Goal: Task Accomplishment & Management: Manage account settings

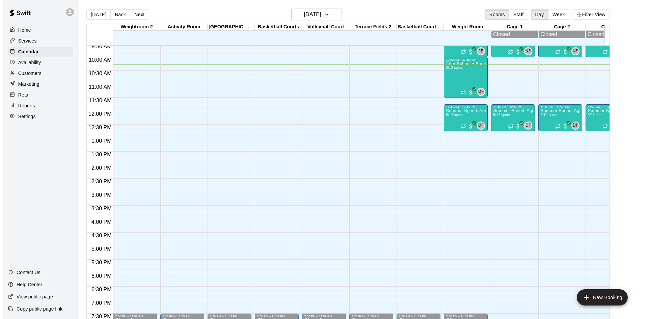
scroll to position [243, 0]
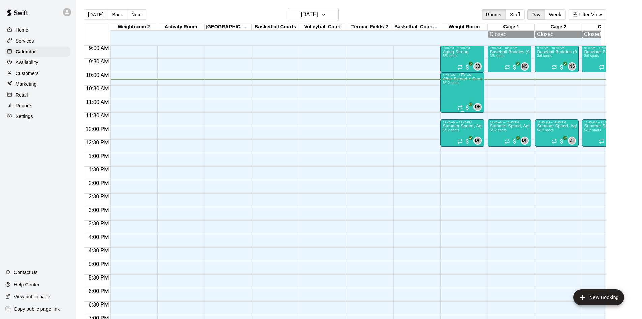
click at [460, 92] on div "After School + Summer Fitness 3/12 spots" at bounding box center [463, 236] width 40 height 319
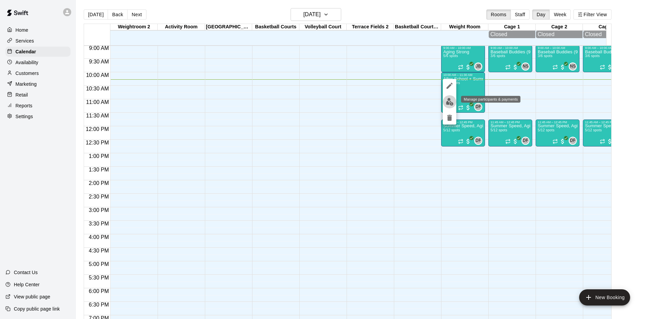
click at [444, 100] on button "edit" at bounding box center [448, 101] width 13 height 13
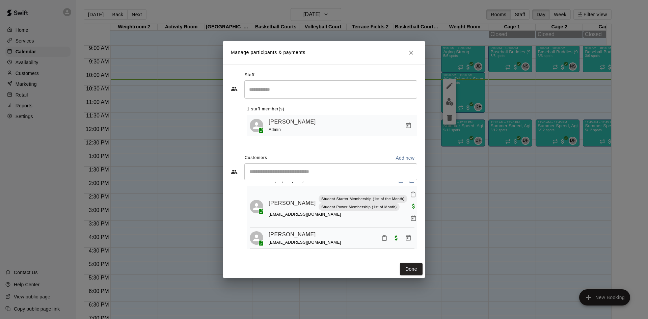
scroll to position [0, 0]
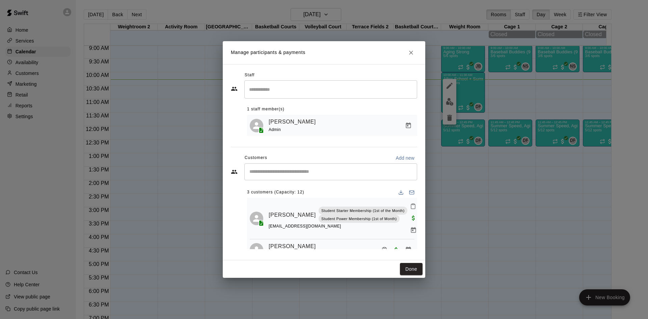
click at [357, 168] on div "​" at bounding box center [330, 171] width 173 height 17
click at [321, 175] on input "Start typing to search customers..." at bounding box center [330, 171] width 167 height 7
type input "******"
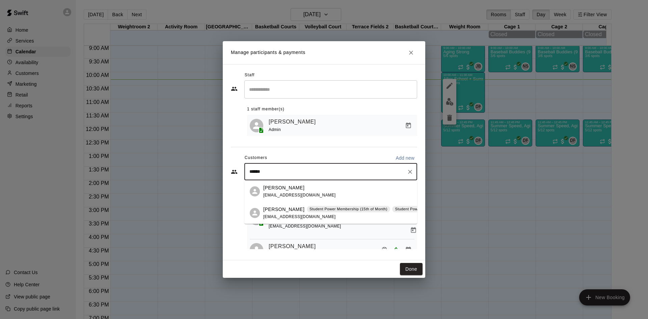
click at [292, 206] on div "[PERSON_NAME] Student Power Membership (15th of Month) Student Power Membership…" at bounding box center [410, 209] width 295 height 7
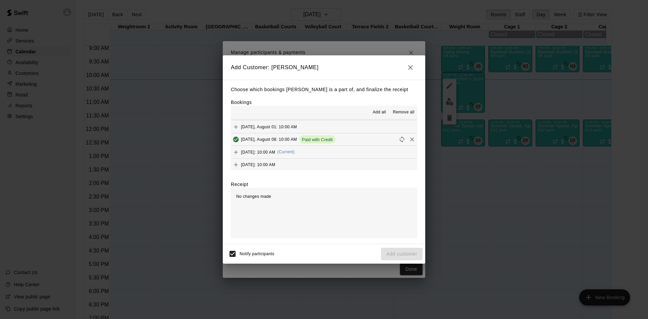
scroll to position [38, 0]
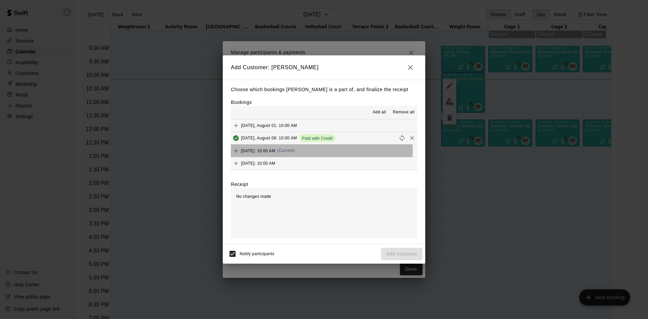
click at [275, 151] on span "[DATE]: 10:00 AM" at bounding box center [258, 150] width 34 height 5
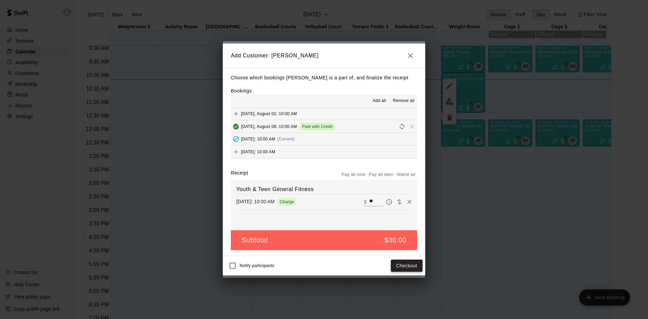
click at [418, 269] on button "Checkout" at bounding box center [407, 265] width 32 height 12
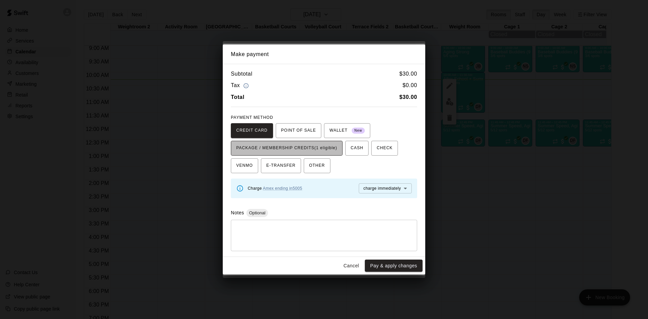
click at [319, 149] on span "PACKAGE / MEMBERSHIP CREDITS (1 eligible)" at bounding box center [286, 148] width 101 height 11
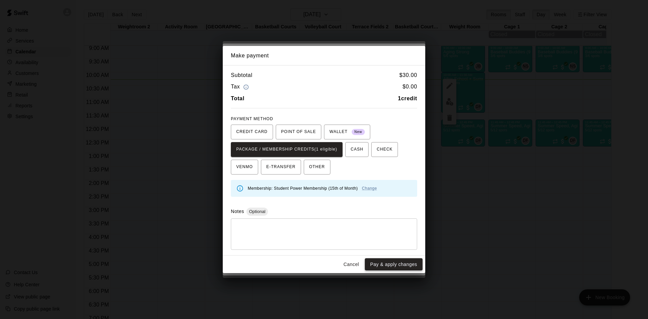
click at [396, 267] on button "Pay & apply changes" at bounding box center [394, 264] width 58 height 12
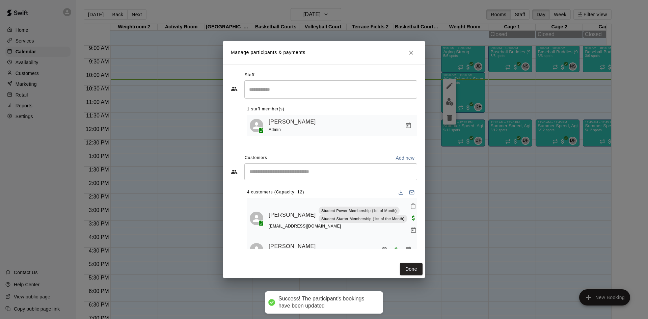
click at [308, 169] on input "Start typing to search customers..." at bounding box center [330, 171] width 167 height 7
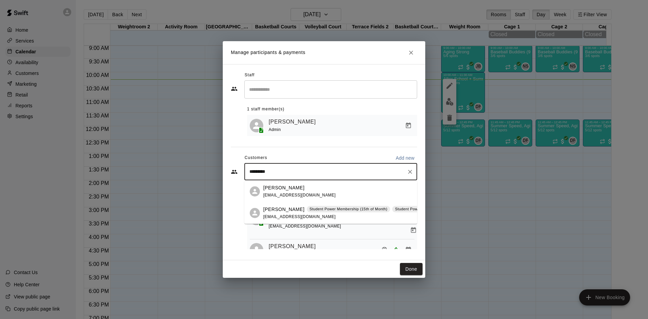
type input "**********"
click at [287, 205] on div "[PERSON_NAME] Student Power Membership (15th of Month) Student Power Membership…" at bounding box center [330, 213] width 173 height 22
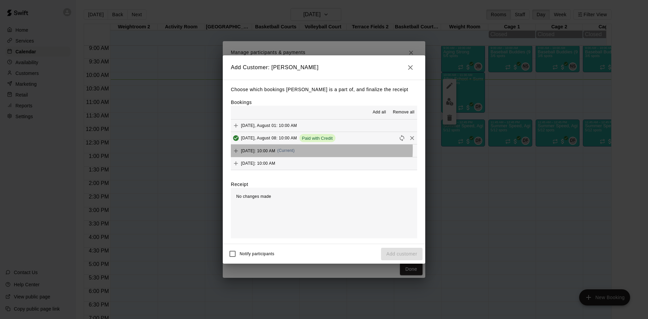
click at [264, 149] on span "[DATE]: 10:00 AM" at bounding box center [258, 150] width 34 height 5
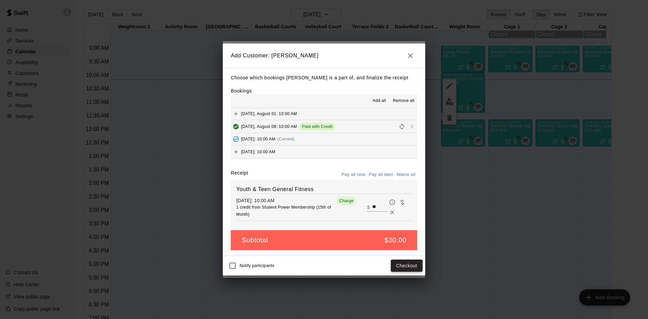
click at [403, 264] on button "Checkout" at bounding box center [407, 265] width 32 height 12
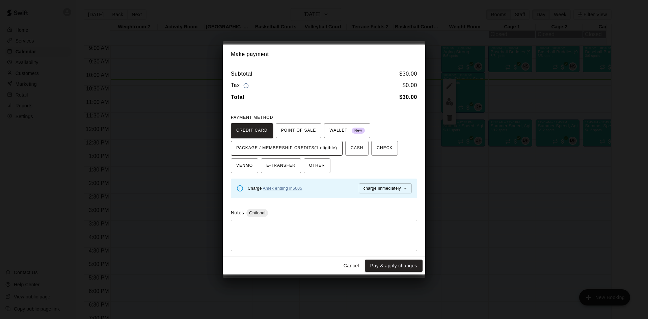
click at [317, 149] on span "PACKAGE / MEMBERSHIP CREDITS (1 eligible)" at bounding box center [286, 148] width 101 height 11
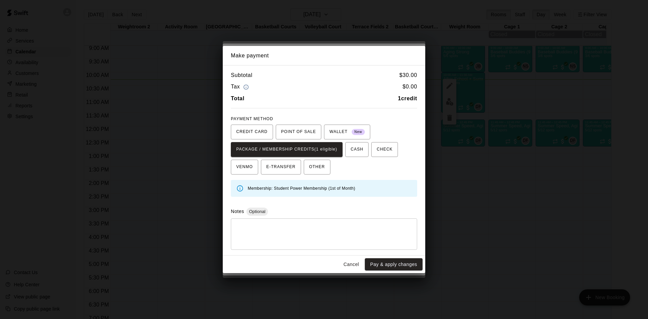
click at [401, 266] on button "Pay & apply changes" at bounding box center [394, 264] width 58 height 12
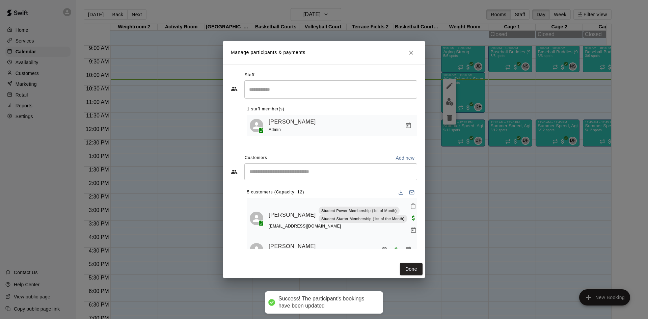
click at [353, 170] on input "Start typing to search customers..." at bounding box center [330, 171] width 167 height 7
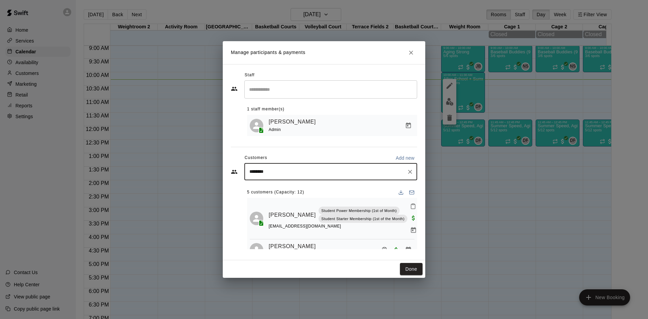
type input "*********"
drag, startPoint x: 280, startPoint y: 173, endPoint x: 258, endPoint y: 173, distance: 21.3
click at [258, 174] on input "*********" at bounding box center [325, 171] width 156 height 7
click at [289, 190] on div "[PERSON_NAME]" at bounding box center [299, 187] width 73 height 7
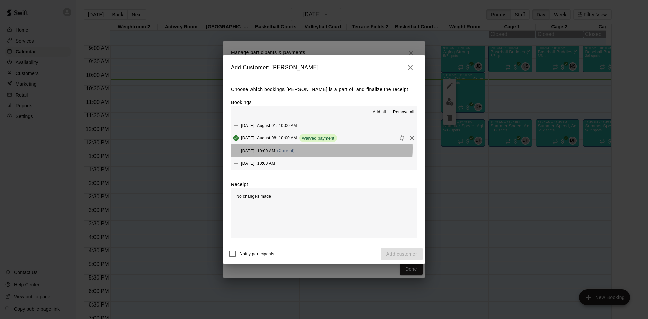
click at [275, 148] on span "[DATE]: 10:00 AM" at bounding box center [258, 150] width 34 height 5
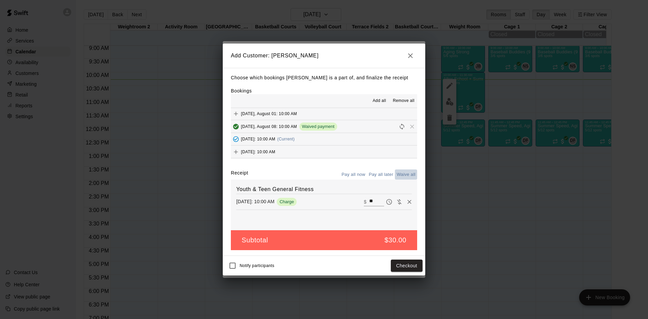
click at [400, 171] on button "Waive all" at bounding box center [406, 174] width 22 height 10
type input "*"
click at [396, 271] on button "Add customer" at bounding box center [401, 265] width 41 height 12
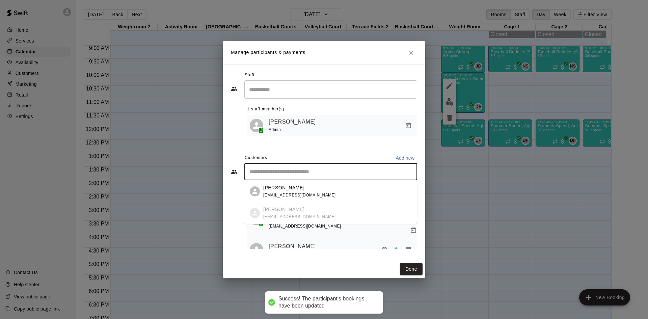
click at [302, 172] on input "Start typing to search customers..." at bounding box center [330, 171] width 167 height 7
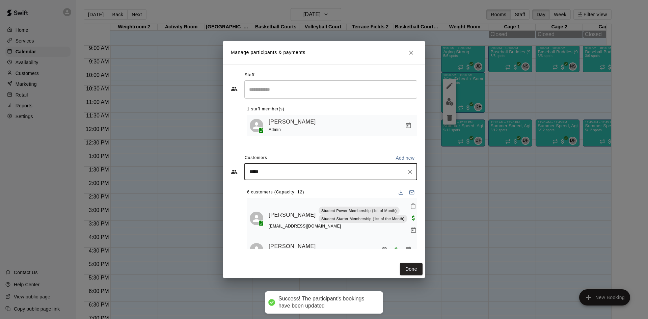
type input "******"
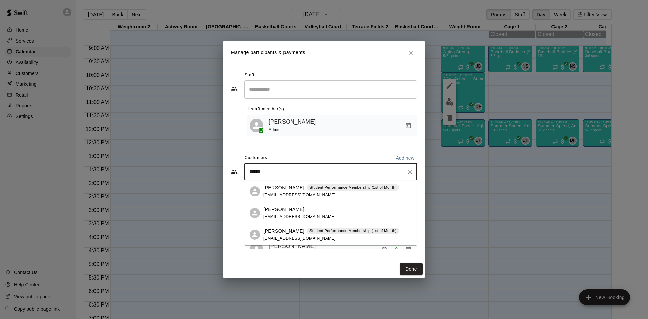
click at [294, 187] on p "[PERSON_NAME]" at bounding box center [283, 187] width 41 height 7
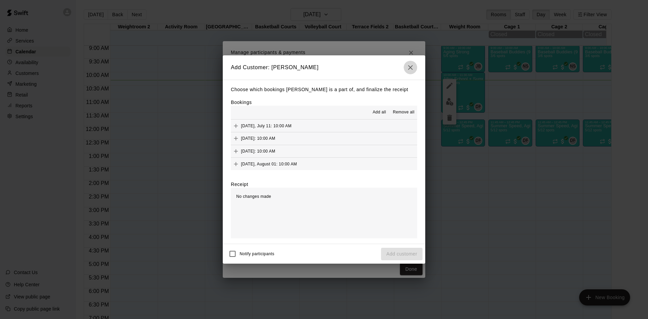
click at [410, 61] on button "button" at bounding box center [409, 67] width 13 height 13
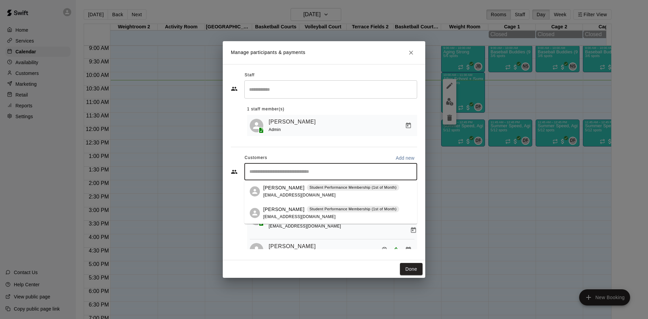
click at [296, 172] on input "Start typing to search customers..." at bounding box center [330, 171] width 167 height 7
type input "****"
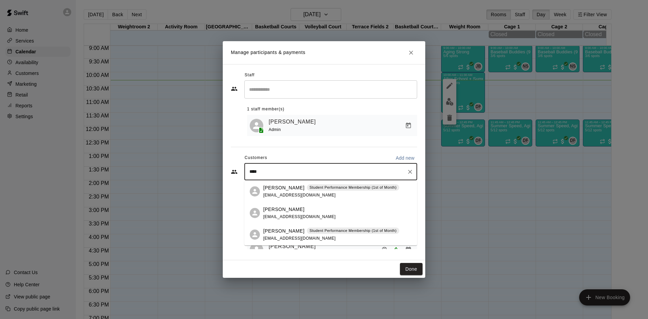
click at [282, 239] on span "[EMAIL_ADDRESS][DOMAIN_NAME]" at bounding box center [299, 238] width 73 height 5
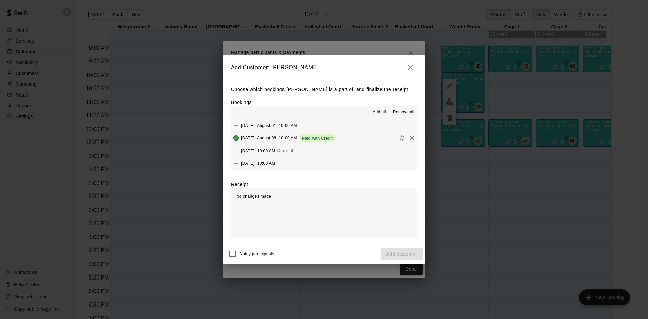
click at [275, 149] on span "[DATE]: 10:00 AM" at bounding box center [258, 150] width 34 height 5
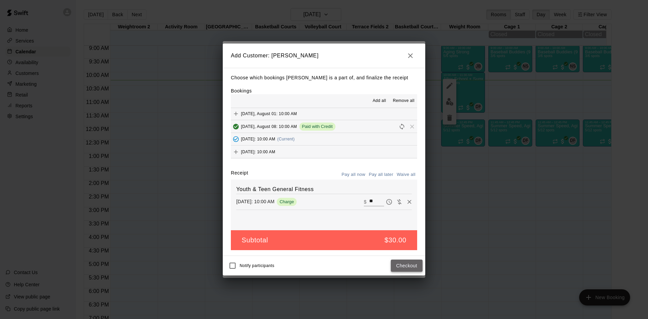
click at [413, 262] on button "Checkout" at bounding box center [407, 265] width 32 height 12
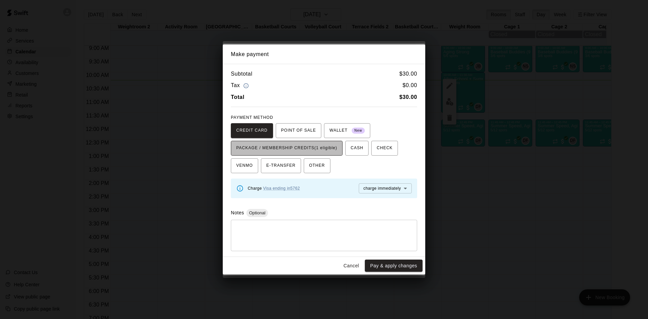
click at [334, 149] on span "PACKAGE / MEMBERSHIP CREDITS (1 eligible)" at bounding box center [286, 148] width 101 height 11
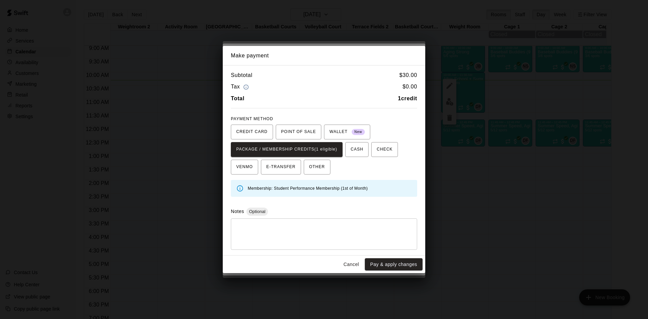
click at [386, 270] on div "Cancel Pay & apply changes" at bounding box center [324, 264] width 202 height 18
click at [386, 264] on button "Pay & apply changes" at bounding box center [394, 264] width 58 height 12
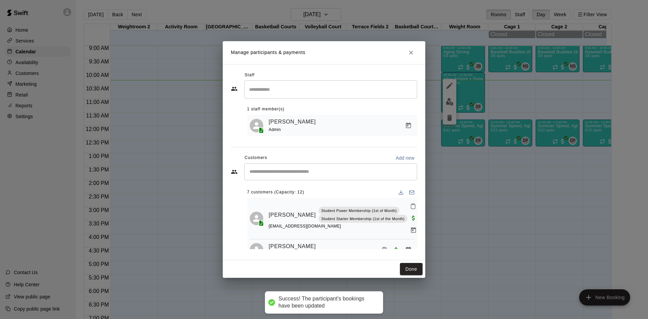
click at [289, 173] on input "Start typing to search customers..." at bounding box center [330, 171] width 167 height 7
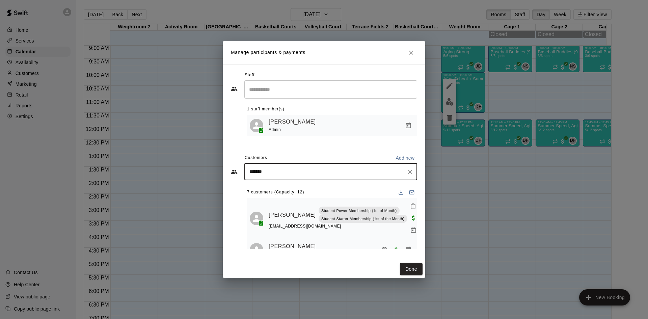
type input "********"
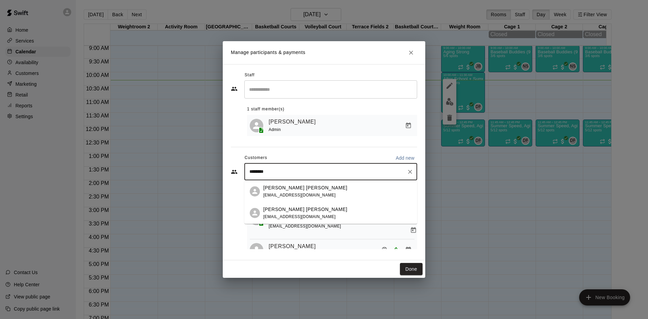
click at [292, 214] on span "[EMAIL_ADDRESS][DOMAIN_NAME]" at bounding box center [299, 216] width 73 height 5
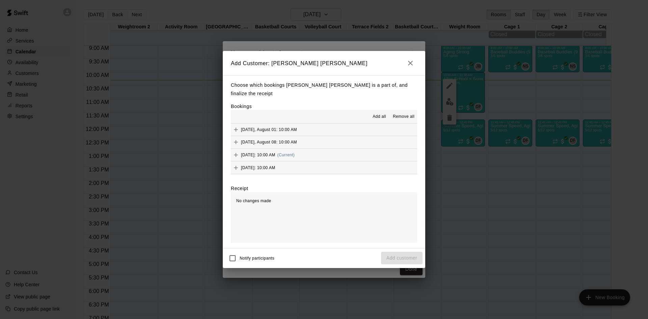
click at [275, 152] on span "[DATE]: 10:00 AM" at bounding box center [258, 154] width 34 height 5
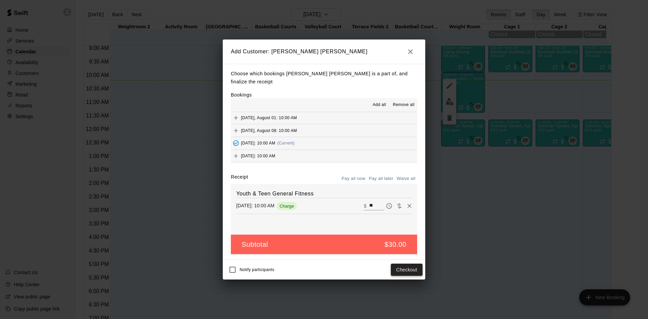
click at [396, 263] on button "Checkout" at bounding box center [407, 269] width 32 height 12
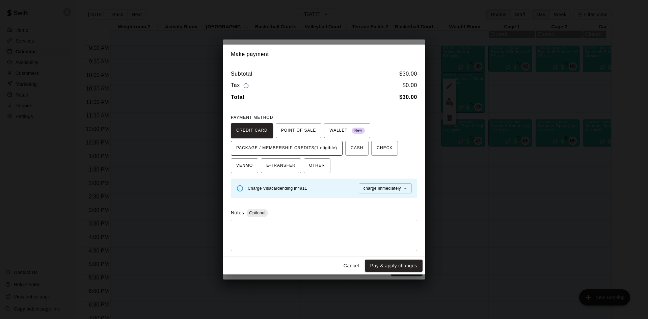
click at [326, 150] on span "PACKAGE / MEMBERSHIP CREDITS (1 eligible)" at bounding box center [286, 148] width 101 height 11
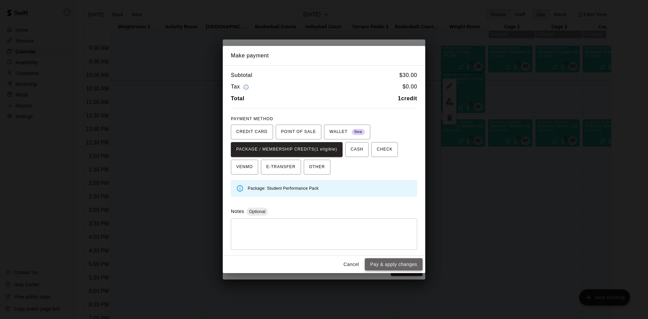
click at [383, 265] on button "Pay & apply changes" at bounding box center [394, 264] width 58 height 12
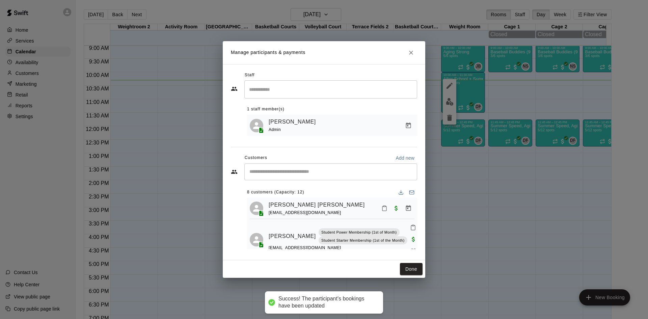
click at [334, 169] on input "Start typing to search customers..." at bounding box center [330, 171] width 167 height 7
type input "******"
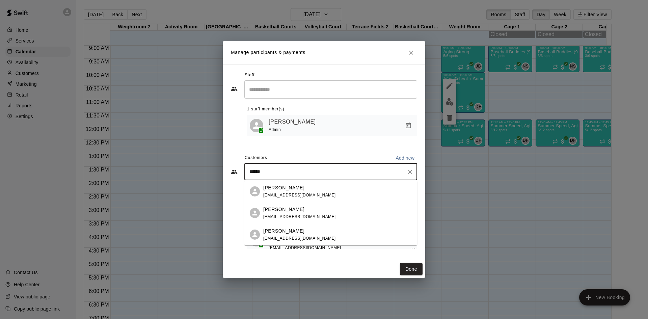
click at [299, 229] on p "[PERSON_NAME]" at bounding box center [283, 230] width 41 height 7
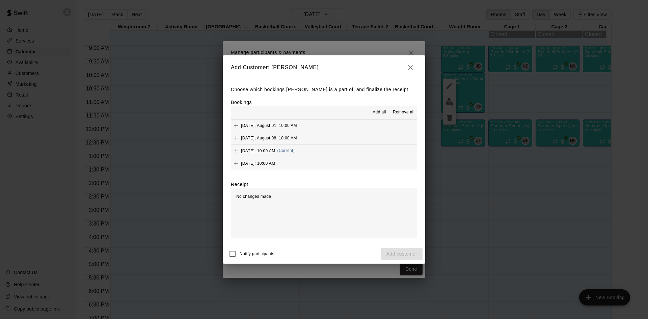
click at [277, 144] on button "[DATE], August 08: 10:00 AM" at bounding box center [324, 138] width 186 height 12
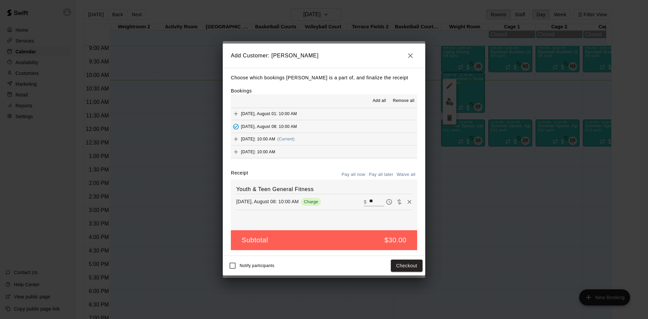
click at [276, 125] on span "[DATE], August 08: 10:00 AM" at bounding box center [269, 126] width 56 height 5
click at [275, 139] on span "[DATE]: 10:00 AM" at bounding box center [258, 139] width 34 height 5
click at [241, 126] on span "[DATE], August 08: 10:00 AM" at bounding box center [269, 125] width 56 height 5
click at [406, 202] on icon "Remove" at bounding box center [409, 201] width 7 height 7
click at [411, 268] on button "Checkout" at bounding box center [407, 265] width 32 height 12
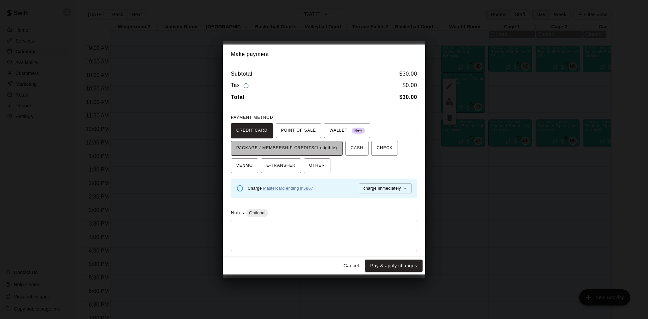
click at [329, 148] on span "PACKAGE / MEMBERSHIP CREDITS (1 eligible)" at bounding box center [286, 148] width 101 height 11
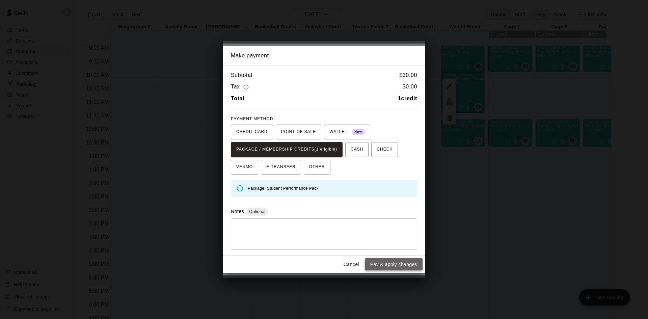
click at [383, 259] on button "Pay & apply changes" at bounding box center [394, 264] width 58 height 12
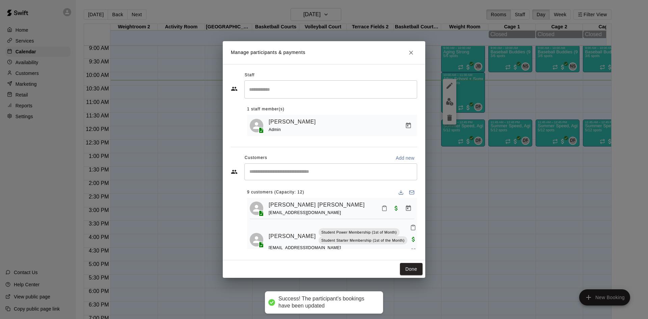
click at [326, 168] on div "​" at bounding box center [330, 171] width 173 height 17
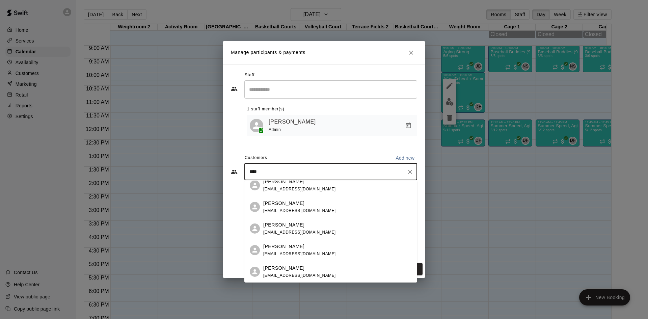
scroll to position [0, 0]
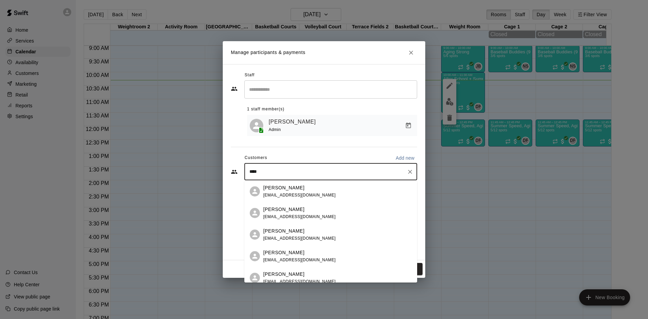
type input "*****"
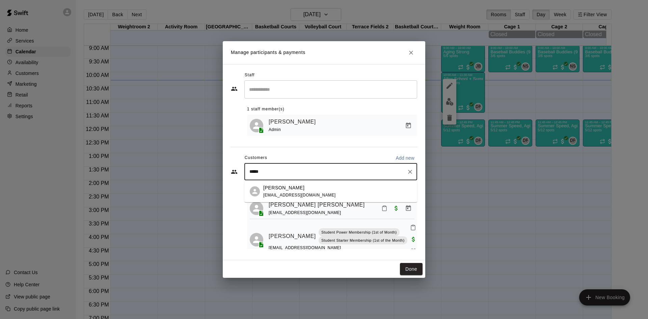
click at [292, 194] on span "[EMAIL_ADDRESS][DOMAIN_NAME]" at bounding box center [299, 195] width 73 height 5
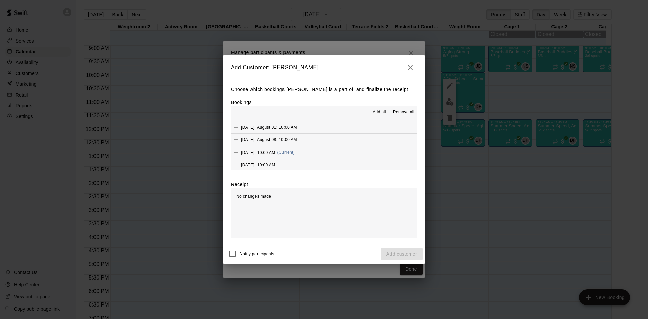
scroll to position [38, 0]
click at [295, 150] on span "(Current)" at bounding box center [286, 150] width 18 height 5
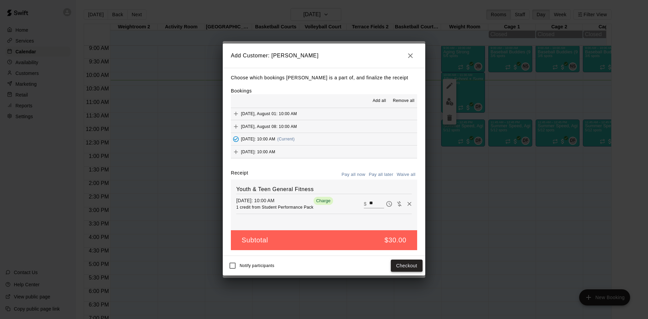
click at [412, 266] on button "Checkout" at bounding box center [407, 265] width 32 height 12
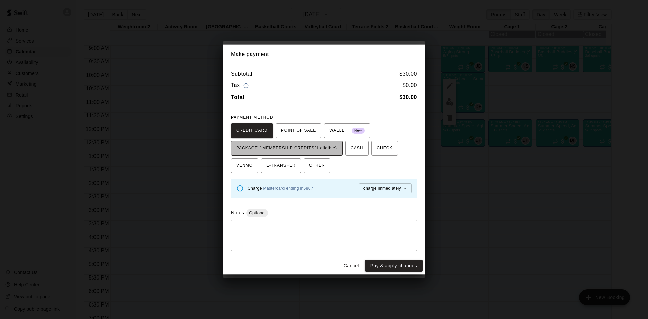
click at [330, 149] on span "PACKAGE / MEMBERSHIP CREDITS (1 eligible)" at bounding box center [286, 148] width 101 height 11
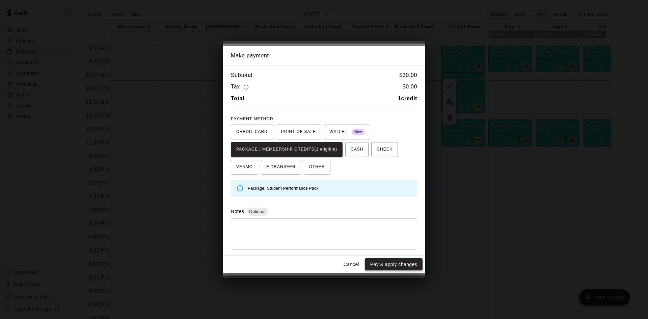
click at [411, 266] on button "Pay & apply changes" at bounding box center [394, 264] width 58 height 12
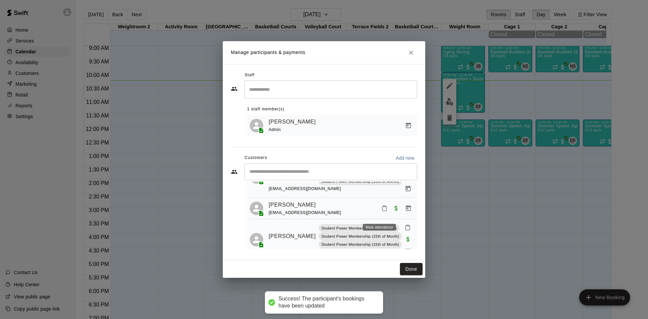
scroll to position [261, 0]
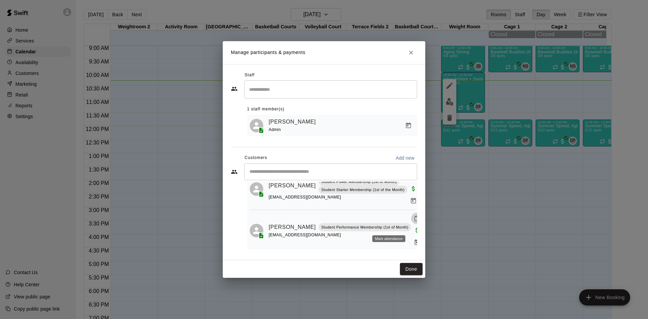
click at [411, 221] on button "Mark attendance" at bounding box center [416, 217] width 11 height 11
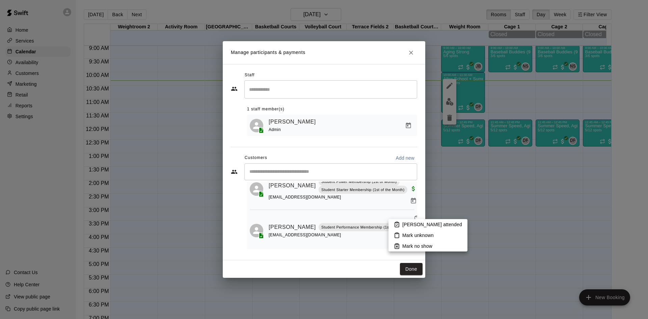
click at [400, 222] on li "[PERSON_NAME] attended" at bounding box center [427, 224] width 79 height 11
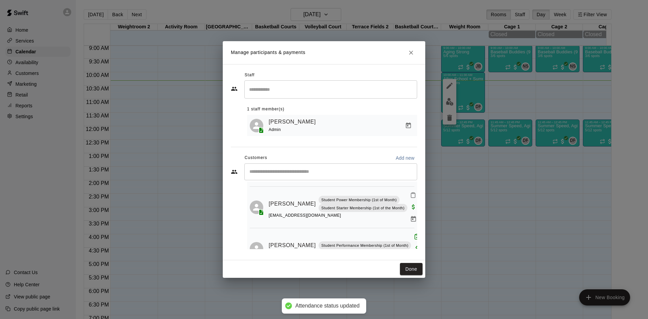
scroll to position [227, 0]
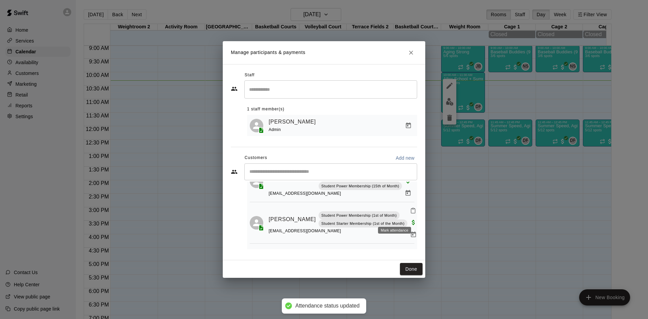
click at [411, 213] on icon "Mark attendance" at bounding box center [413, 210] width 4 height 5
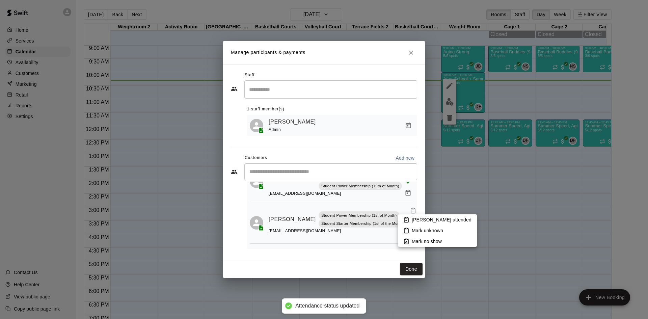
click at [404, 220] on icon at bounding box center [406, 220] width 6 height 6
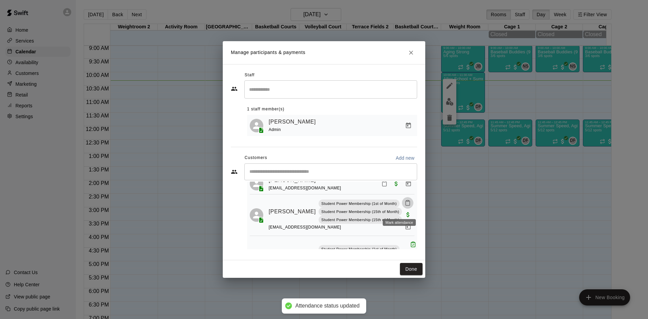
click at [405, 205] on icon "Mark attendance" at bounding box center [407, 203] width 4 height 5
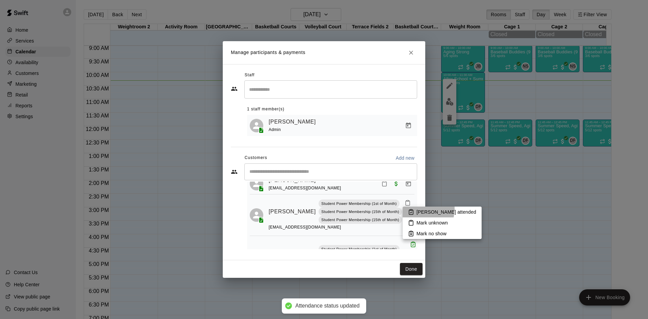
click at [415, 208] on li "[PERSON_NAME] attended" at bounding box center [441, 211] width 79 height 11
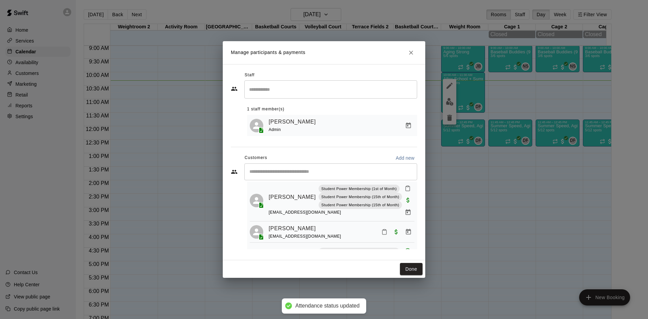
scroll to position [160, 0]
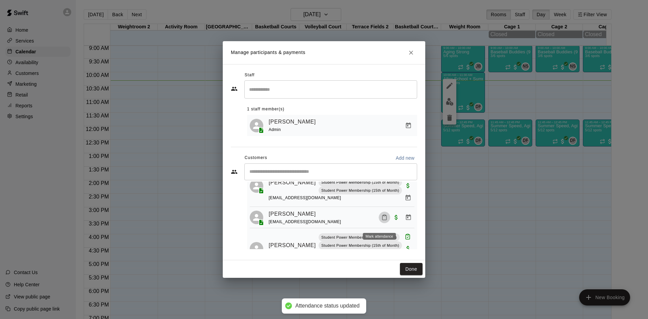
click at [380, 218] on button "Mark attendance" at bounding box center [383, 216] width 11 height 11
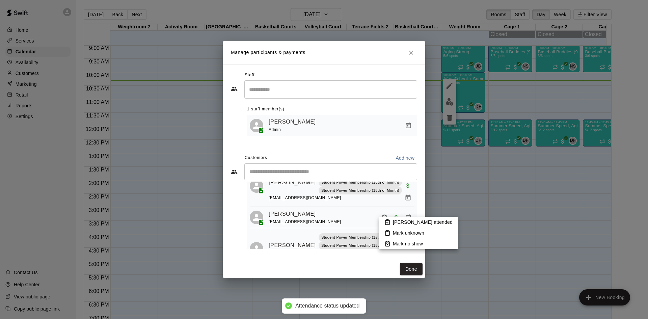
click at [403, 222] on p "[PERSON_NAME] attended" at bounding box center [423, 222] width 60 height 7
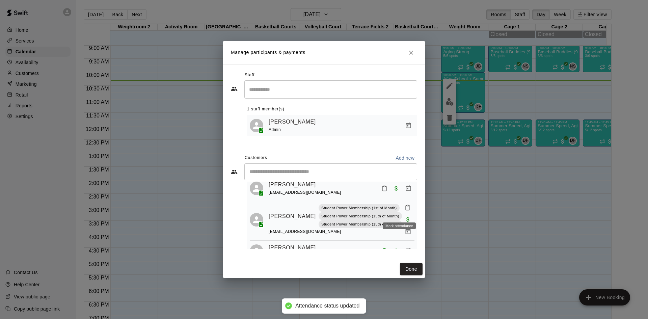
click at [402, 210] on button "Mark attendance" at bounding box center [407, 207] width 11 height 11
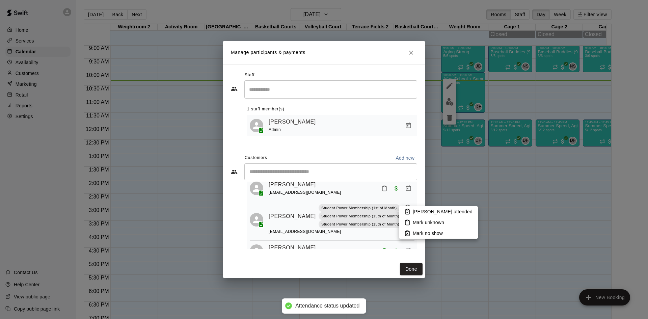
click at [412, 214] on li "[PERSON_NAME] attended" at bounding box center [438, 211] width 79 height 11
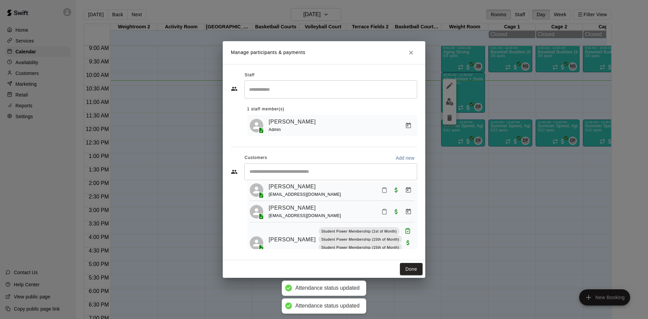
scroll to position [92, 0]
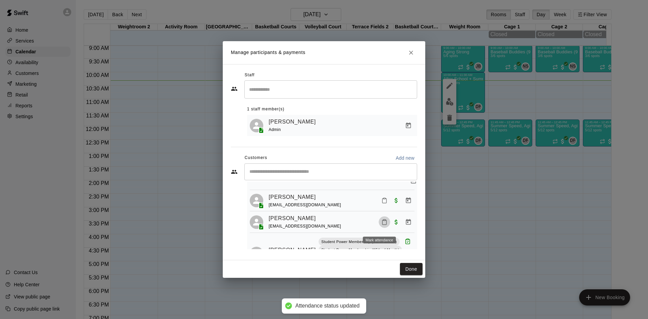
click at [381, 223] on icon "Mark attendance" at bounding box center [384, 222] width 6 height 6
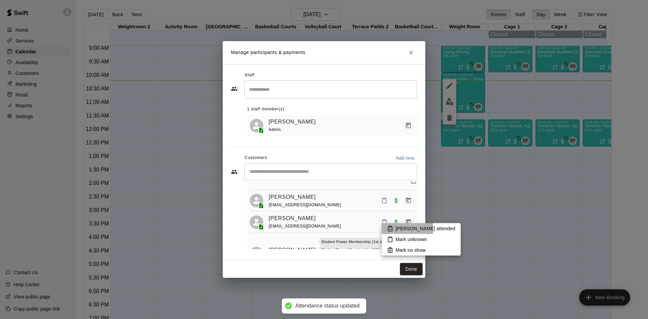
click at [403, 228] on p "[PERSON_NAME] attended" at bounding box center [425, 228] width 60 height 7
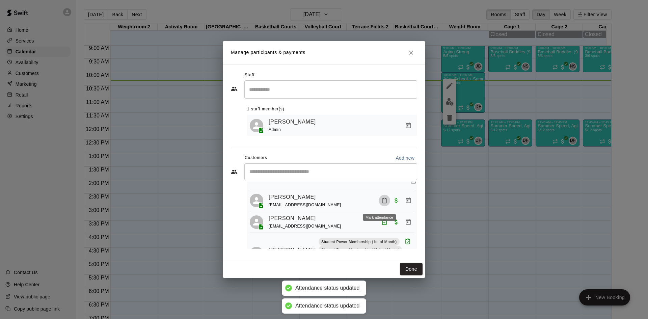
click at [381, 203] on icon "Mark attendance" at bounding box center [384, 200] width 6 height 6
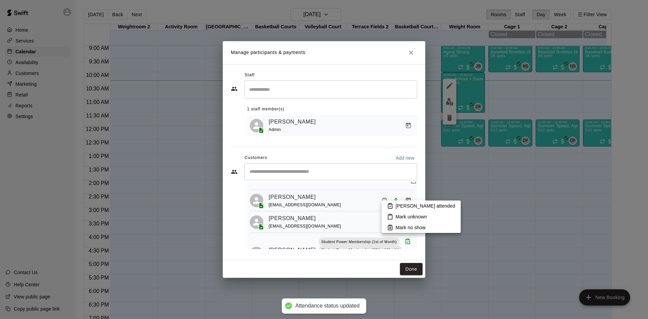
click at [402, 202] on li "[PERSON_NAME] attended" at bounding box center [420, 205] width 79 height 11
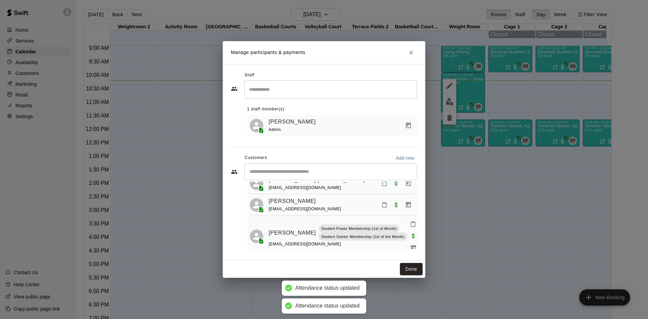
scroll to position [25, 0]
click at [381, 208] on icon "Mark attendance" at bounding box center [384, 205] width 6 height 6
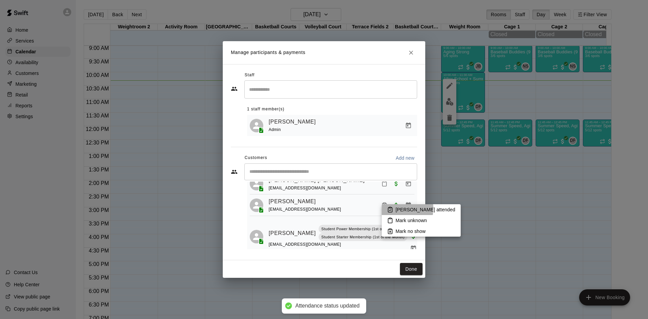
click at [394, 208] on li "[PERSON_NAME] attended" at bounding box center [420, 209] width 79 height 11
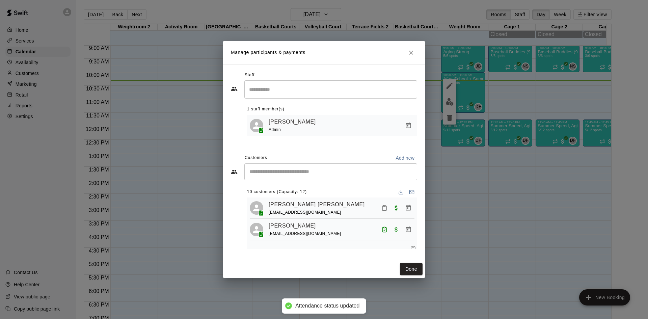
scroll to position [0, 0]
click at [383, 207] on rect "Mark attendance" at bounding box center [384, 206] width 2 height 1
click at [397, 211] on li "[PERSON_NAME] attended" at bounding box center [422, 212] width 79 height 11
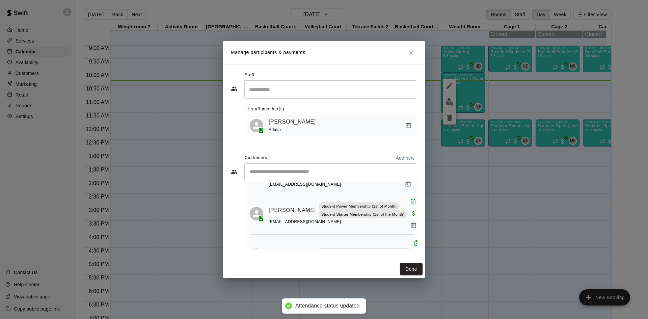
scroll to position [261, 0]
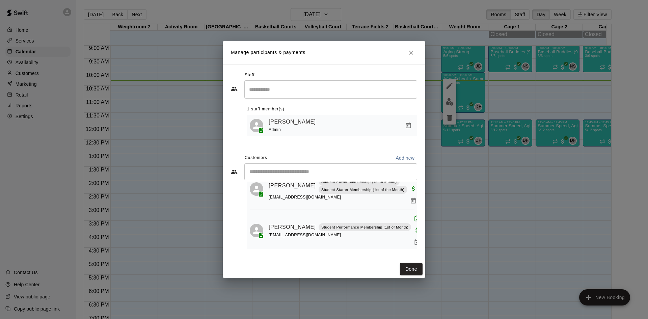
drag, startPoint x: 412, startPoint y: 266, endPoint x: 482, endPoint y: 32, distance: 244.7
click at [412, 267] on button "Done" at bounding box center [411, 269] width 23 height 12
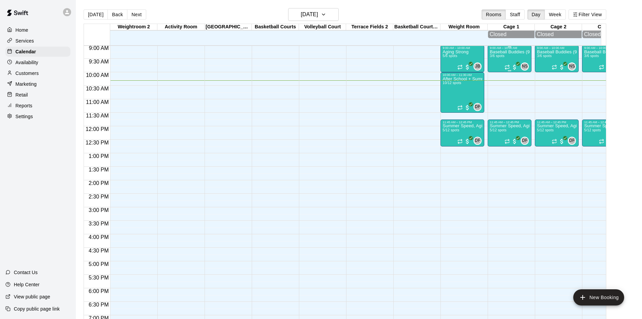
click at [509, 52] on p "Baseball Buddies (9-12U)" at bounding box center [510, 52] width 40 height 0
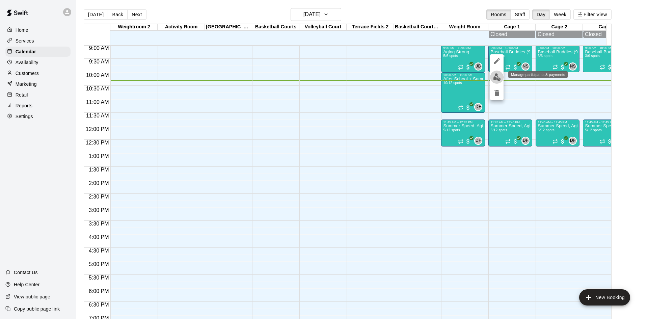
click at [495, 78] on img "edit" at bounding box center [497, 77] width 8 height 8
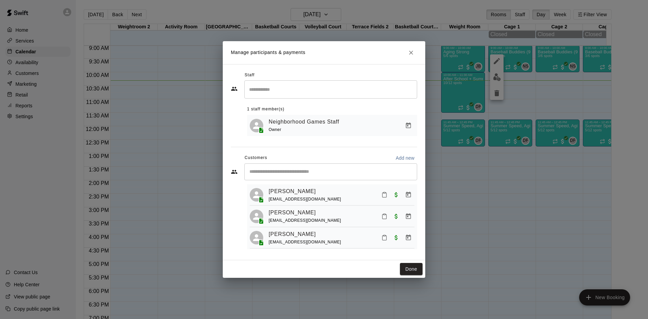
scroll to position [19, 0]
click at [383, 211] on rect "Mark attendance" at bounding box center [384, 211] width 2 height 1
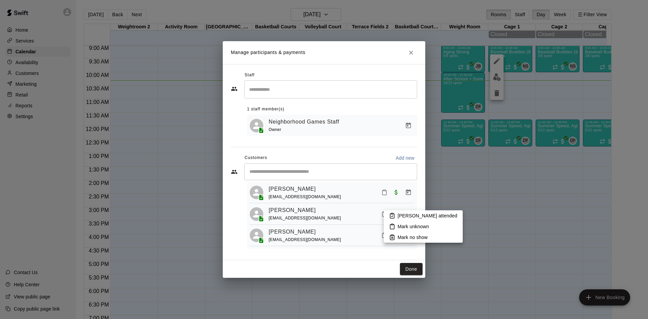
click at [390, 212] on li "[PERSON_NAME] attended" at bounding box center [422, 215] width 79 height 11
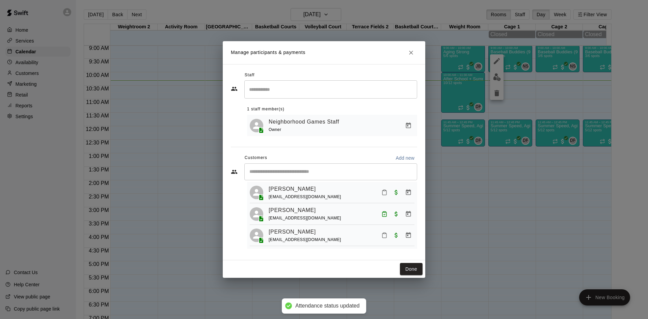
click at [378, 236] on button "Mark attendance" at bounding box center [383, 234] width 11 height 11
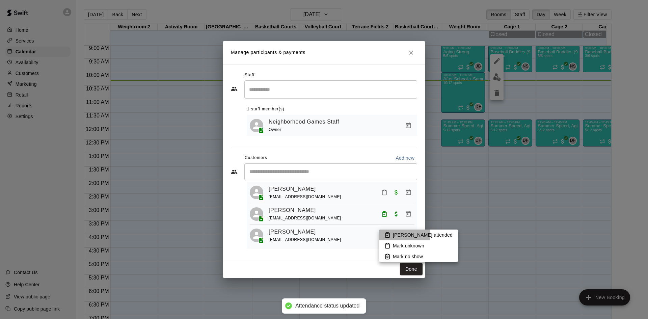
click at [390, 235] on li "[PERSON_NAME] attended" at bounding box center [418, 234] width 79 height 11
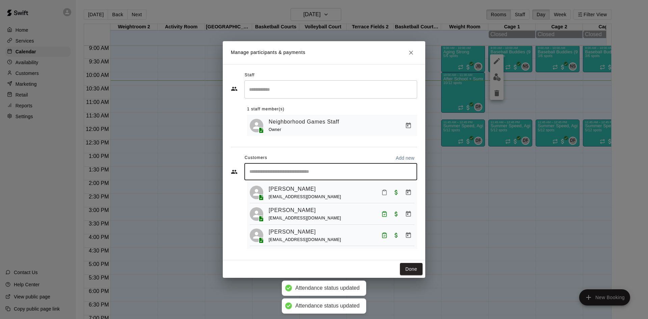
click at [340, 170] on input "Start typing to search customers..." at bounding box center [330, 171] width 167 height 7
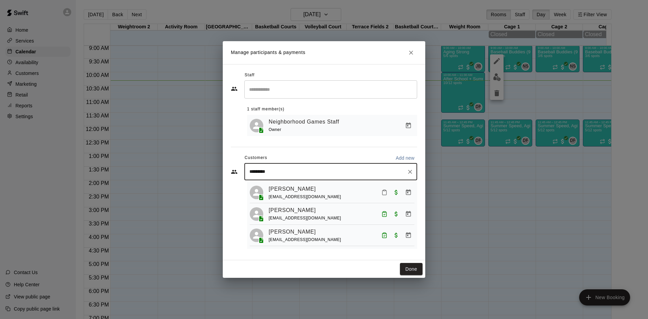
click at [274, 173] on input "*********" at bounding box center [325, 171] width 156 height 7
drag, startPoint x: 275, startPoint y: 173, endPoint x: 266, endPoint y: 173, distance: 8.1
click at [267, 173] on input "**********" at bounding box center [325, 171] width 156 height 7
drag, startPoint x: 294, startPoint y: 169, endPoint x: 246, endPoint y: 176, distance: 49.3
click at [246, 176] on div "**********" at bounding box center [330, 171] width 173 height 17
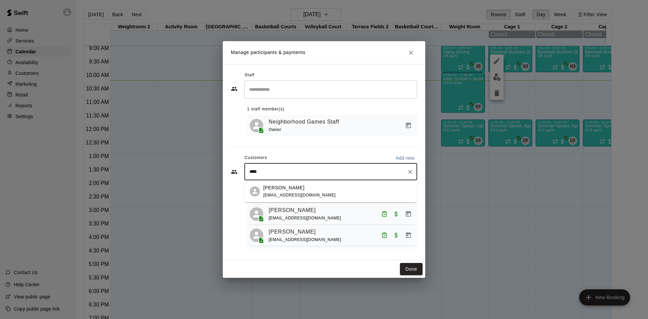
type input "*****"
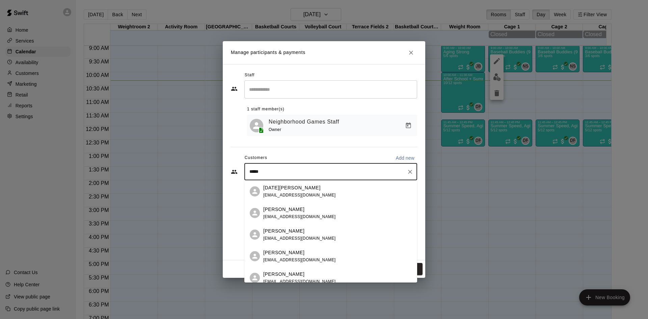
click at [288, 274] on p "[PERSON_NAME]" at bounding box center [283, 273] width 41 height 7
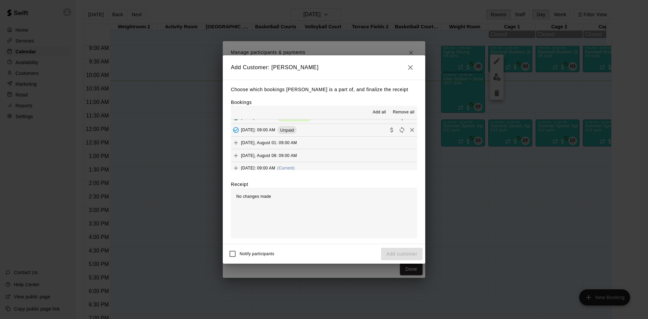
scroll to position [13, 0]
click at [254, 158] on button "[DATE]: 09:00 AM (Current)" at bounding box center [324, 163] width 186 height 12
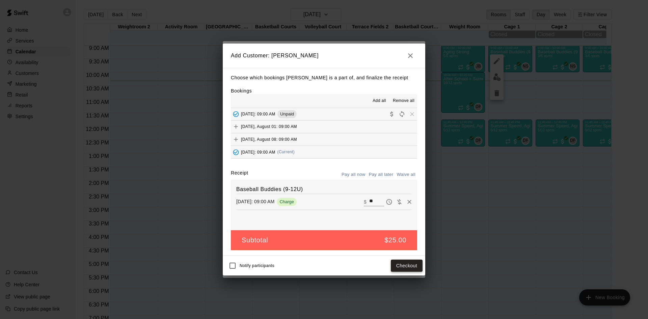
click at [409, 268] on button "Checkout" at bounding box center [407, 265] width 32 height 12
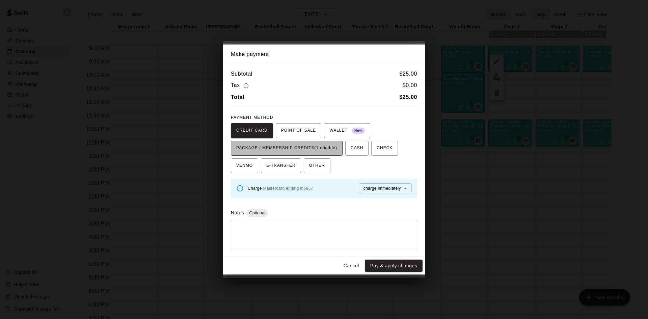
click at [320, 151] on span "PACKAGE / MEMBERSHIP CREDITS (1 eligible)" at bounding box center [286, 148] width 101 height 11
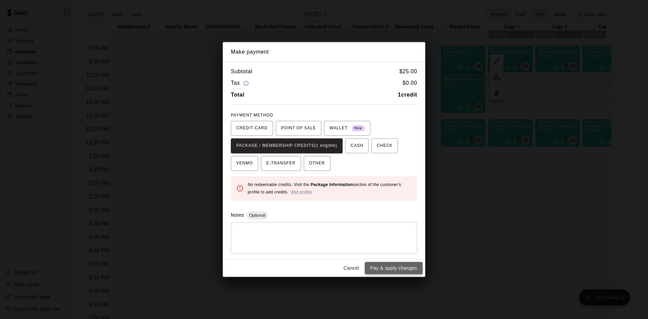
click at [395, 268] on button "Pay & apply changes" at bounding box center [394, 268] width 58 height 12
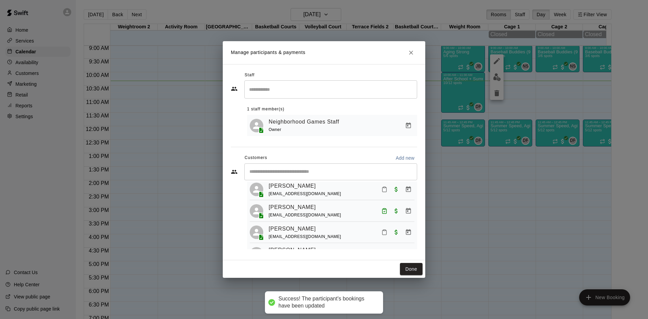
click at [324, 174] on input "Start typing to search customers..." at bounding box center [330, 171] width 167 height 7
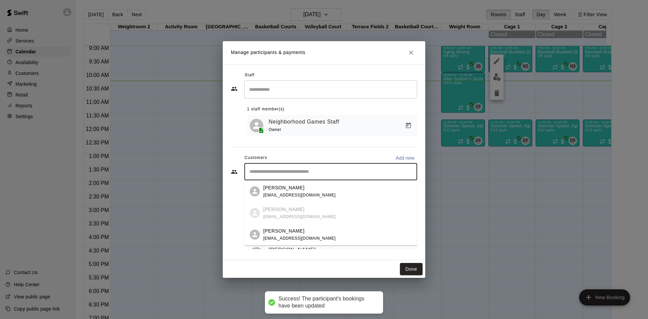
click at [310, 231] on div "[PERSON_NAME] [PERSON_NAME][EMAIL_ADDRESS][DOMAIN_NAME]" at bounding box center [337, 234] width 148 height 15
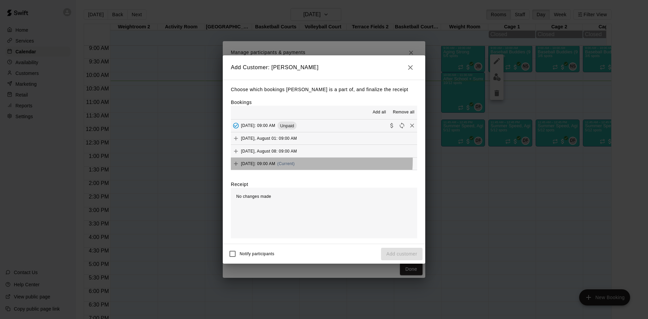
click at [285, 160] on div "[DATE]: 09:00 AM (Current)" at bounding box center [263, 164] width 64 height 10
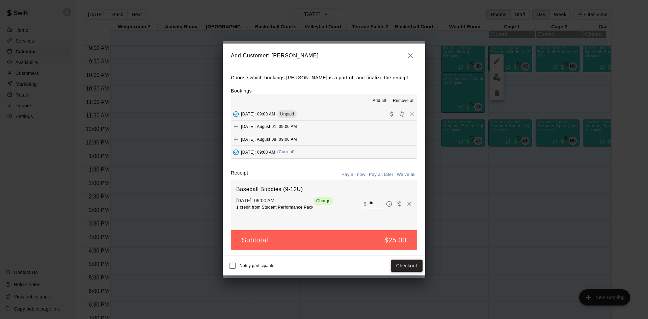
click at [411, 267] on button "Checkout" at bounding box center [407, 265] width 32 height 12
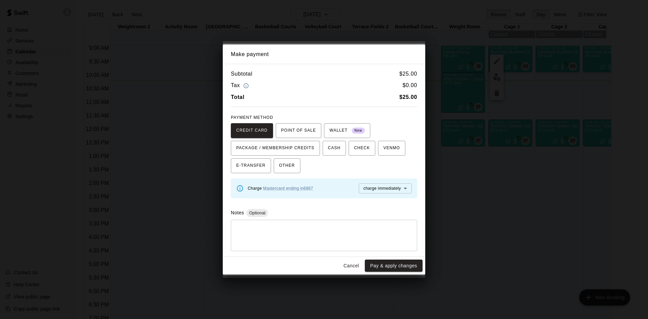
click at [355, 266] on button "Cancel" at bounding box center [351, 265] width 22 height 12
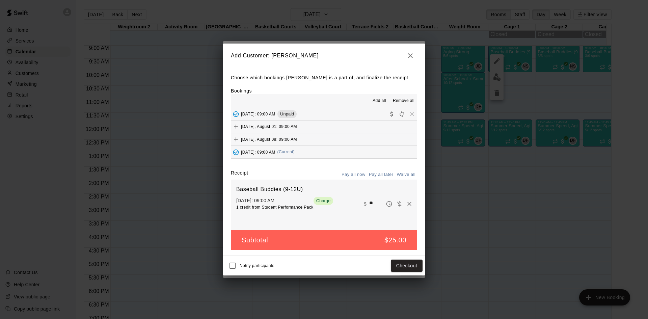
click at [409, 57] on icon "button" at bounding box center [410, 56] width 8 height 8
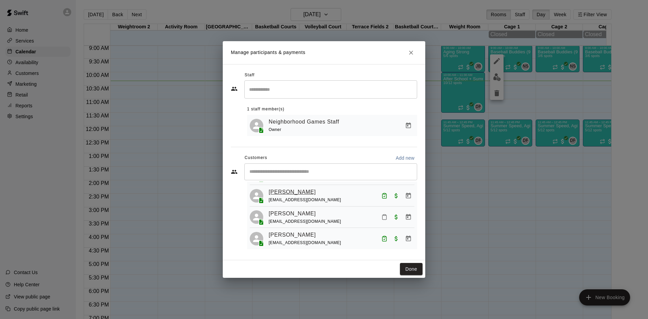
scroll to position [41, 0]
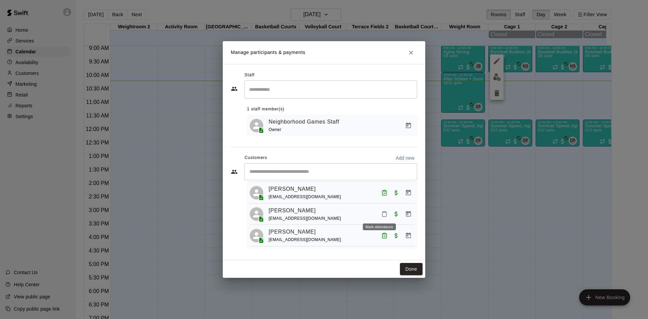
click at [381, 213] on icon "Mark attendance" at bounding box center [384, 214] width 6 height 6
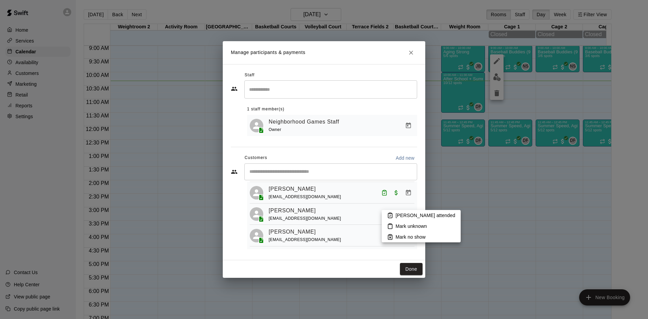
click at [400, 210] on li "[PERSON_NAME] attended" at bounding box center [420, 215] width 79 height 11
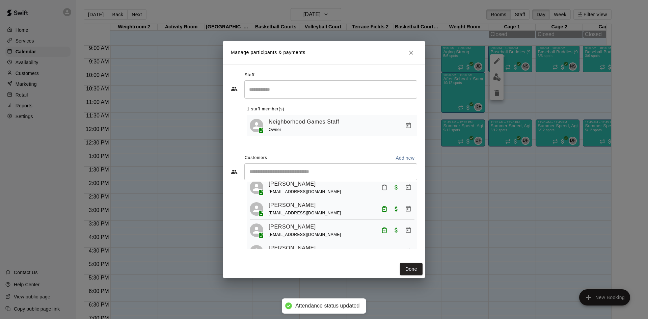
scroll to position [0, 0]
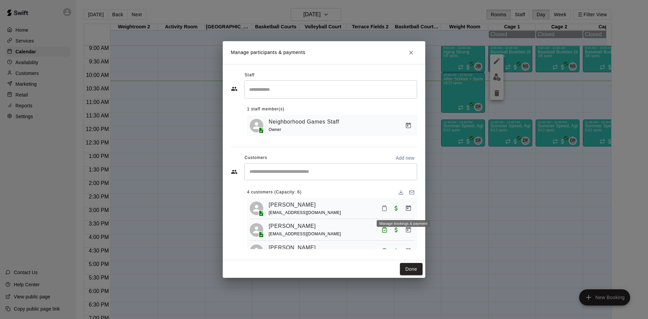
click at [405, 208] on icon "Manage bookings & payment" at bounding box center [408, 208] width 7 height 7
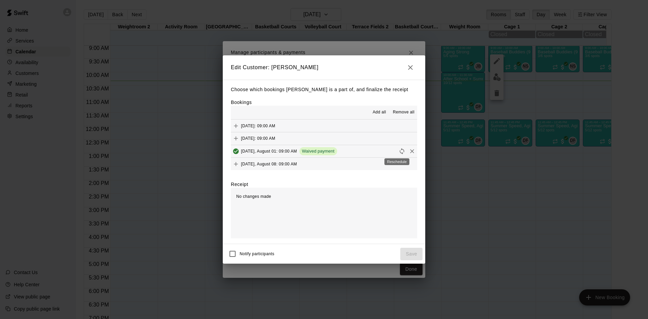
click at [398, 148] on icon "Reschedule" at bounding box center [401, 151] width 7 height 7
click at [398, 150] on icon "Reschedule" at bounding box center [401, 151] width 7 height 7
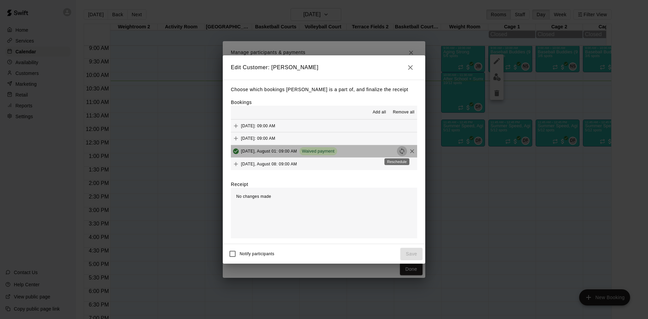
click at [398, 150] on icon "Reschedule" at bounding box center [401, 151] width 7 height 7
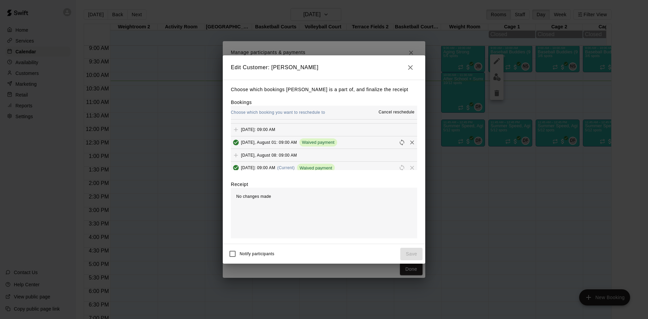
scroll to position [13, 0]
click at [412, 64] on icon "button" at bounding box center [410, 67] width 8 height 8
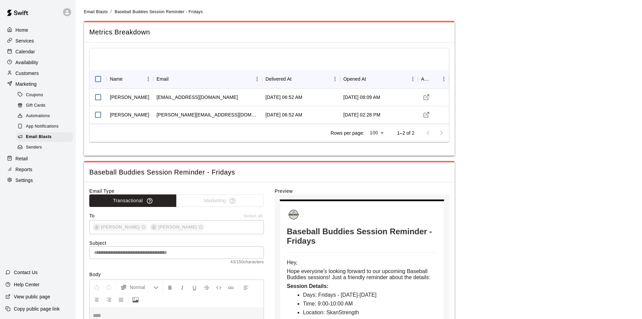
click at [31, 33] on div "Home" at bounding box center [37, 30] width 65 height 10
